Goal: Navigation & Orientation: Find specific page/section

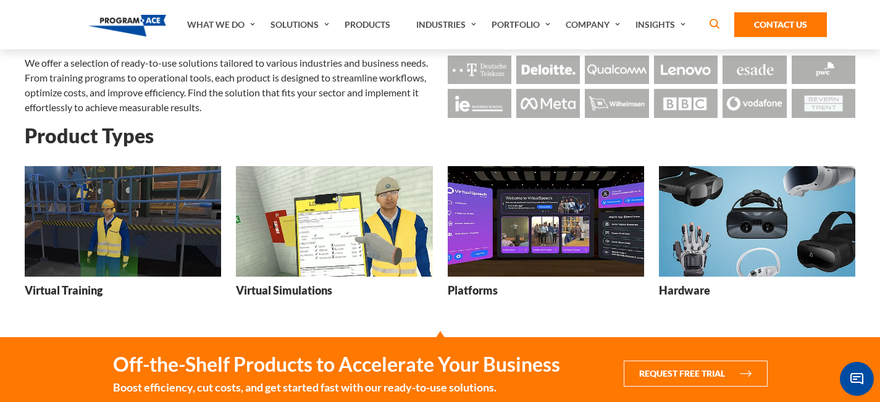
scroll to position [106, 0]
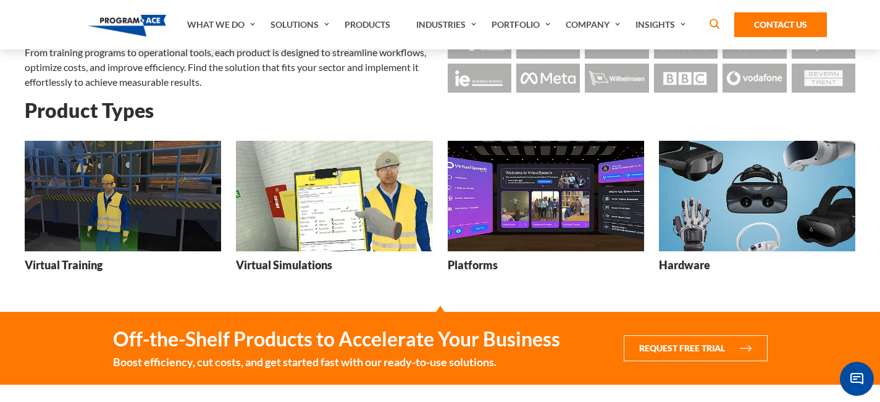
click at [166, 175] on img at bounding box center [123, 196] width 196 height 111
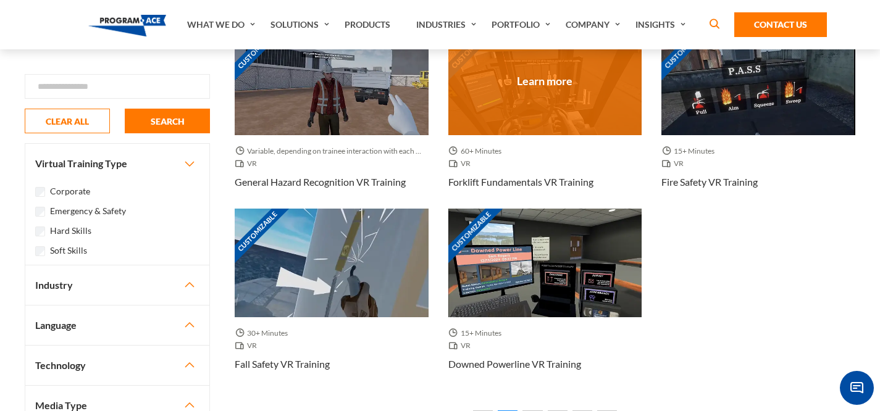
scroll to position [1253, 0]
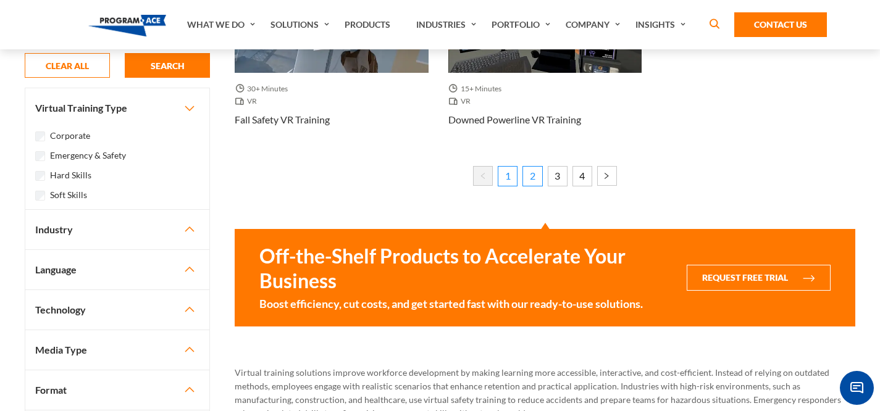
click at [535, 185] on link "2" at bounding box center [533, 176] width 20 height 20
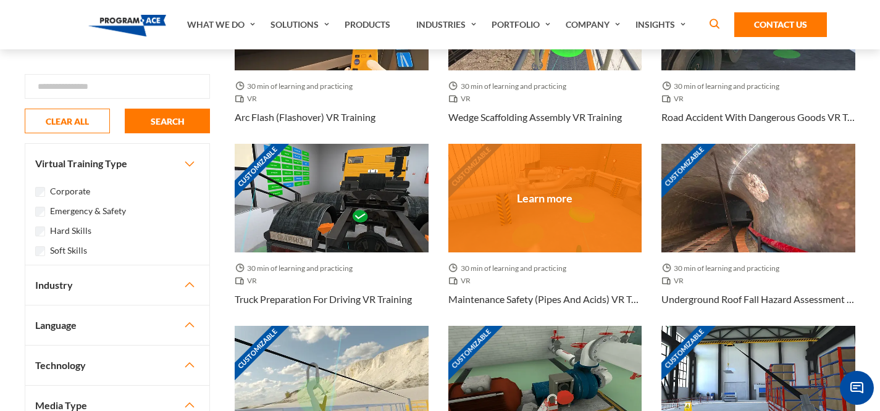
scroll to position [1139, 0]
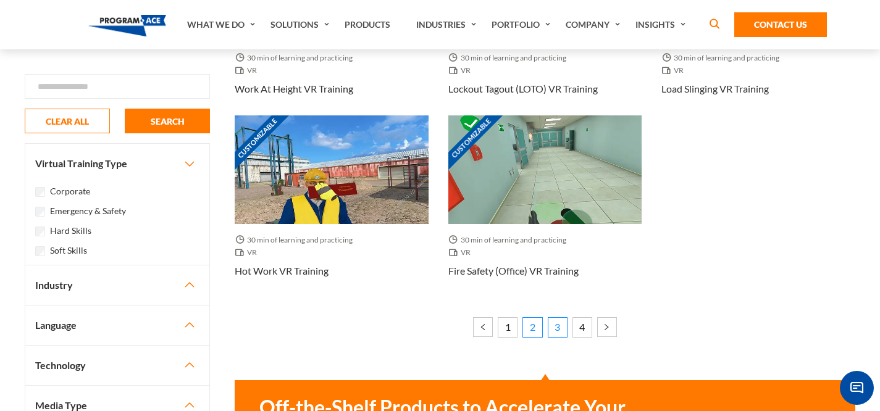
click at [558, 326] on link "3" at bounding box center [558, 328] width 20 height 20
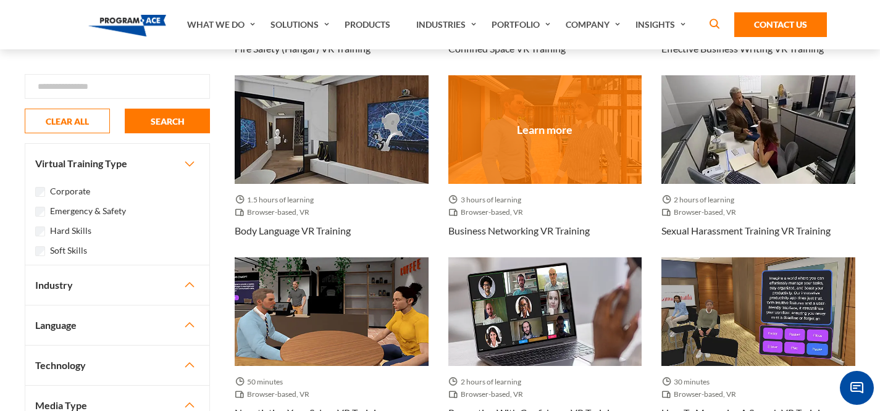
scroll to position [287, 0]
